Goal: Navigation & Orientation: Find specific page/section

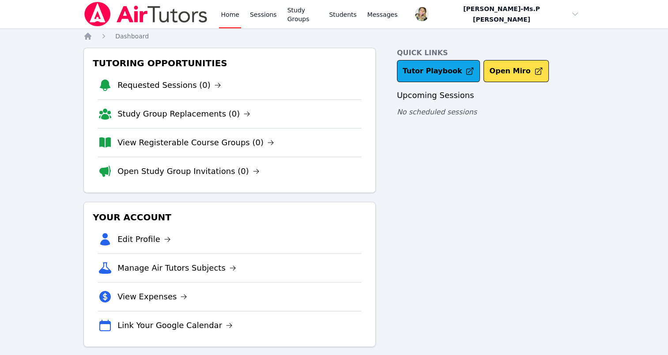
click at [253, 16] on link "Sessions" at bounding box center [263, 14] width 30 height 28
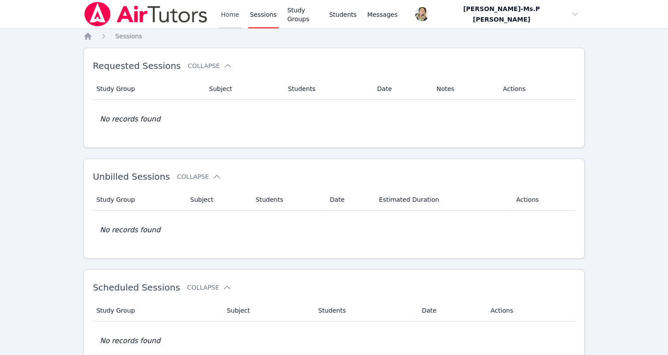
click at [236, 14] on link "Home" at bounding box center [230, 14] width 22 height 28
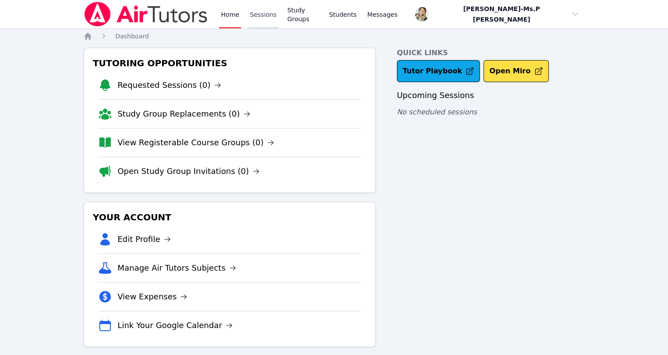
click at [249, 11] on link "Sessions" at bounding box center [263, 14] width 30 height 28
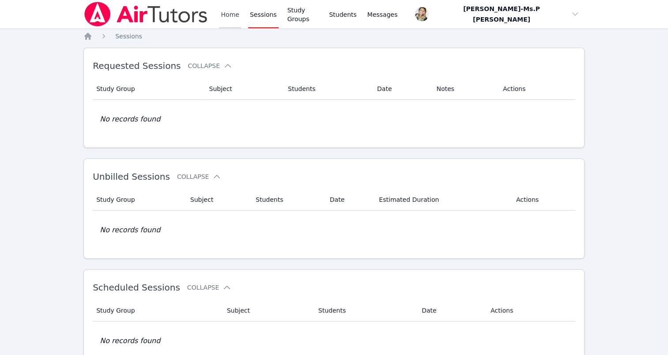
click at [235, 12] on link "Home" at bounding box center [230, 14] width 22 height 28
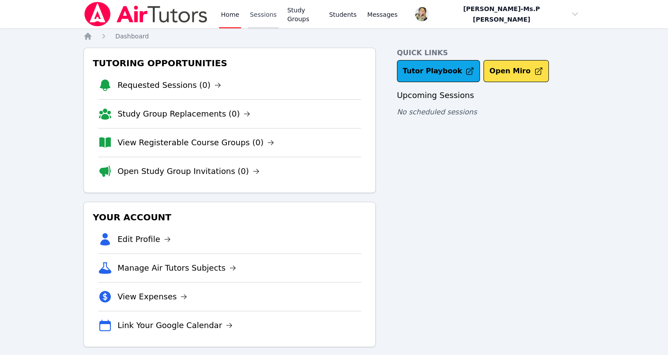
click at [255, 15] on link "Sessions" at bounding box center [263, 14] width 30 height 28
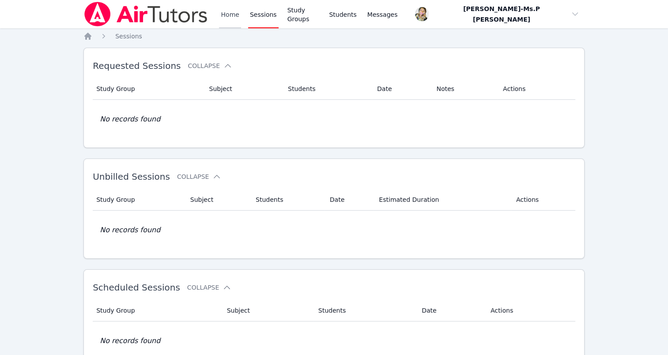
click at [231, 18] on link "Home" at bounding box center [230, 14] width 22 height 28
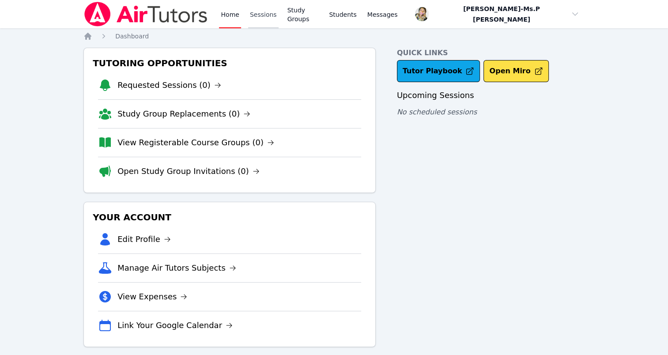
click at [259, 19] on link "Sessions" at bounding box center [263, 14] width 30 height 28
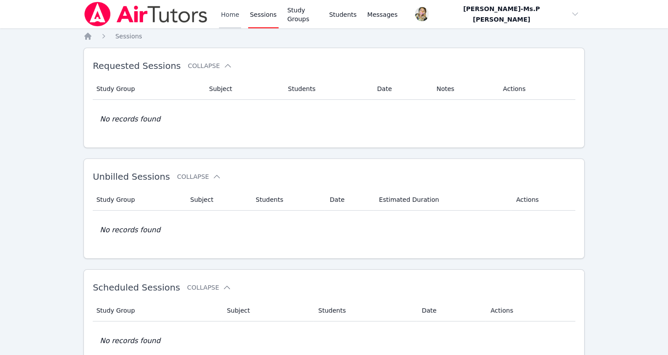
click at [239, 15] on link "Home" at bounding box center [230, 14] width 22 height 28
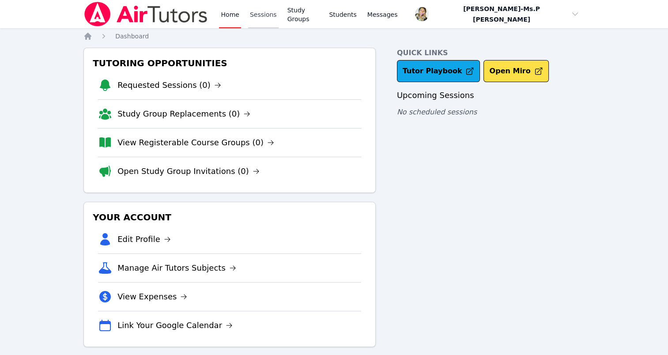
click at [264, 12] on link "Sessions" at bounding box center [263, 14] width 30 height 28
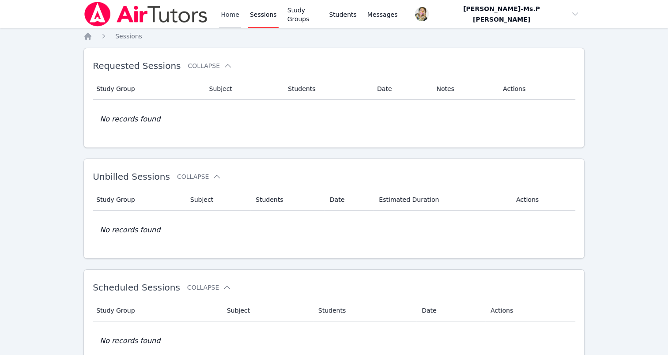
click at [231, 17] on link "Home" at bounding box center [230, 14] width 22 height 28
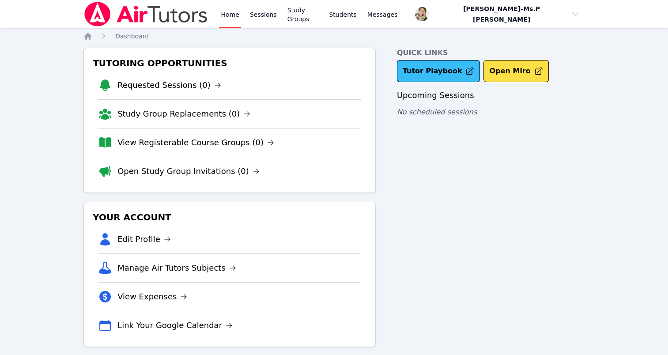
click at [423, 79] on link "Tutor Playbook" at bounding box center [438, 71] width 83 height 22
click at [261, 17] on link "Sessions" at bounding box center [263, 14] width 30 height 28
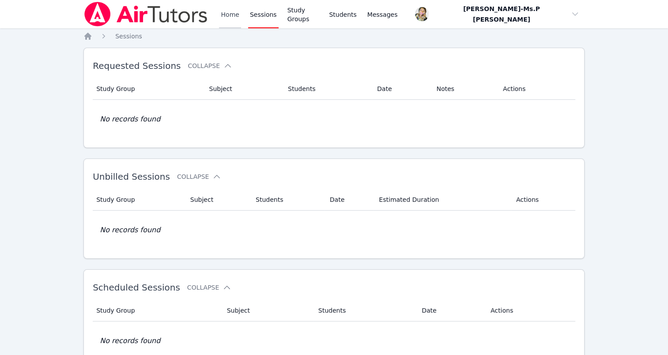
click at [226, 16] on link "Home" at bounding box center [230, 14] width 22 height 28
